Goal: Information Seeking & Learning: Learn about a topic

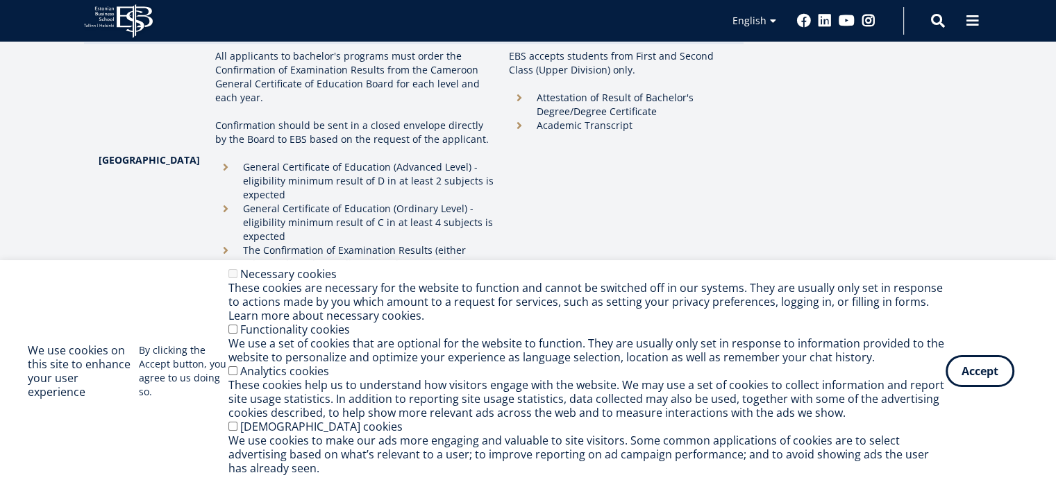
scroll to position [1044, 0]
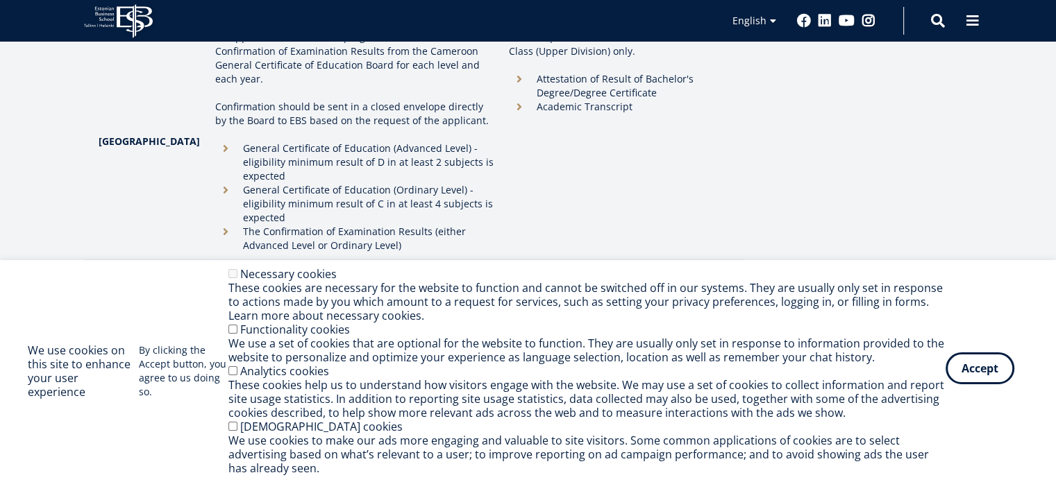
click at [980, 369] on button "Accept" at bounding box center [979, 369] width 69 height 32
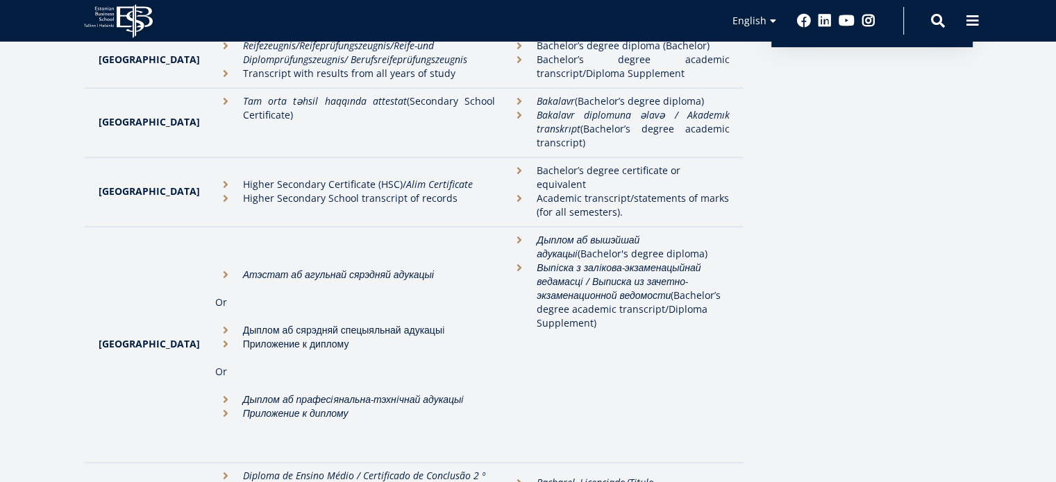
scroll to position [0, 0]
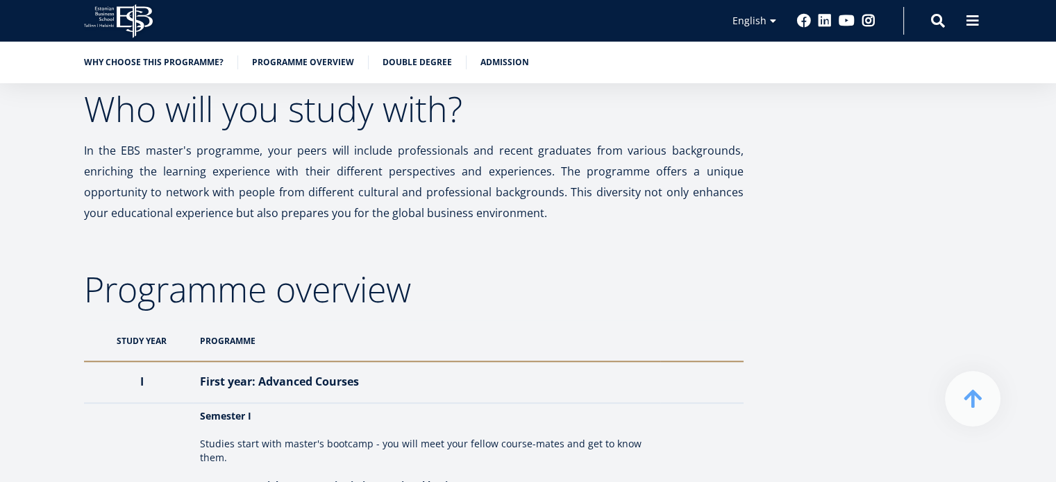
scroll to position [953, 0]
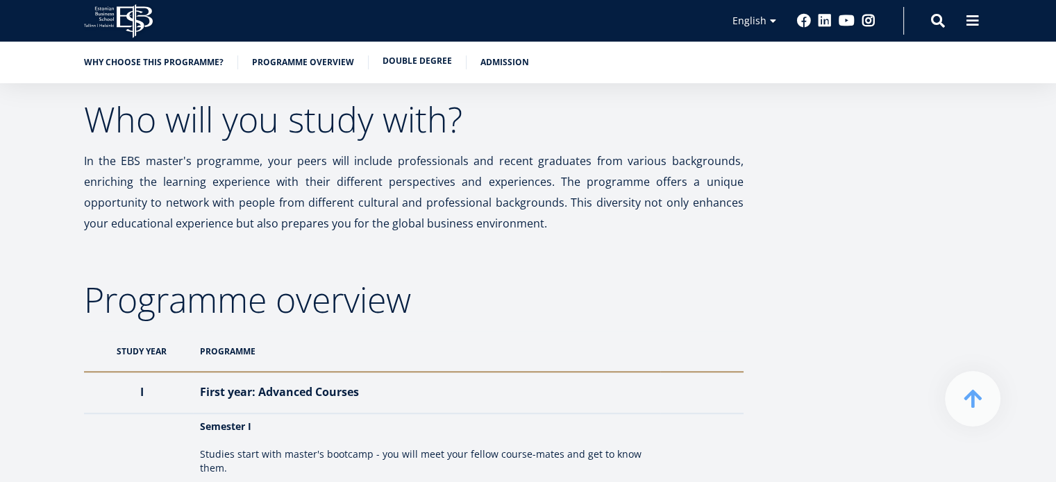
click at [430, 60] on link "Double Degree" at bounding box center [416, 61] width 69 height 14
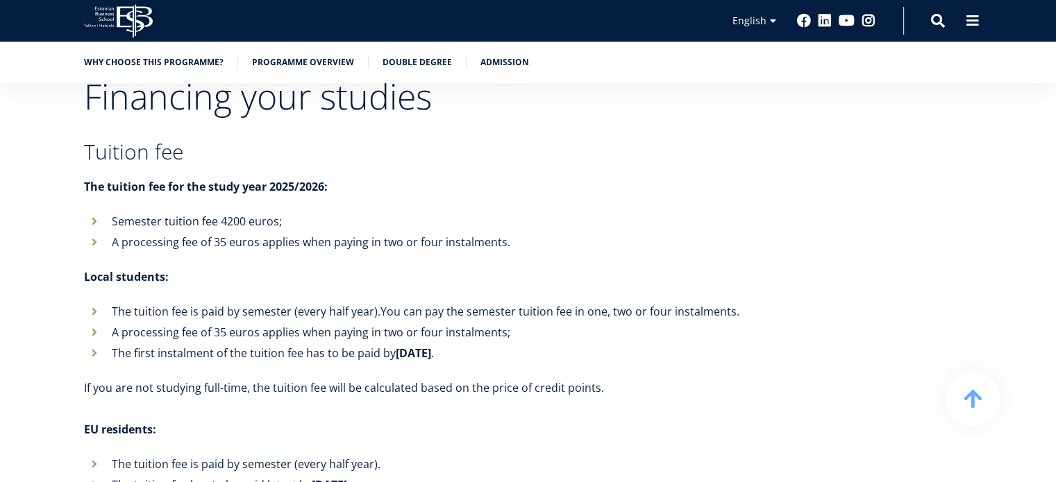
scroll to position [5116, 0]
